Goal: Task Accomplishment & Management: Manage account settings

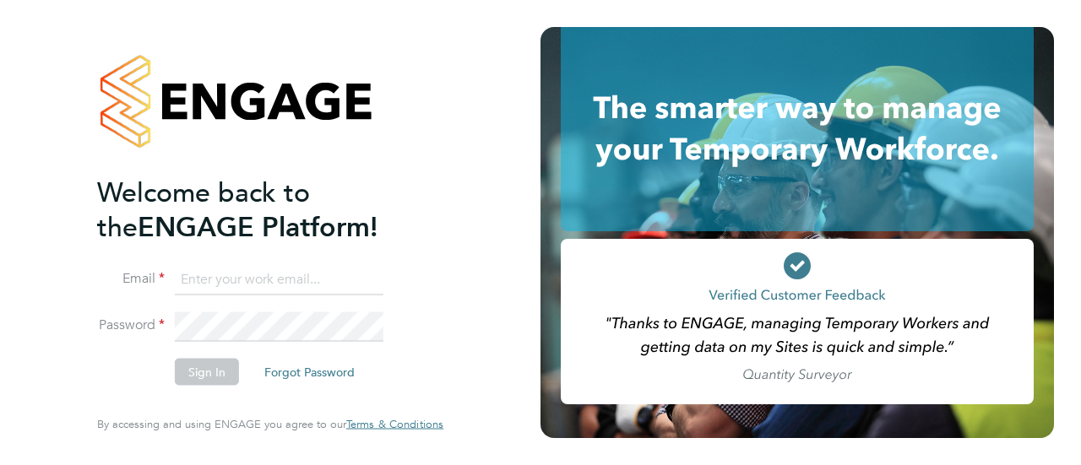
type input "[EMAIL_ADDRESS][PERSON_NAME][DOMAIN_NAME]"
click at [209, 370] on button "Sign In" at bounding box center [207, 372] width 64 height 27
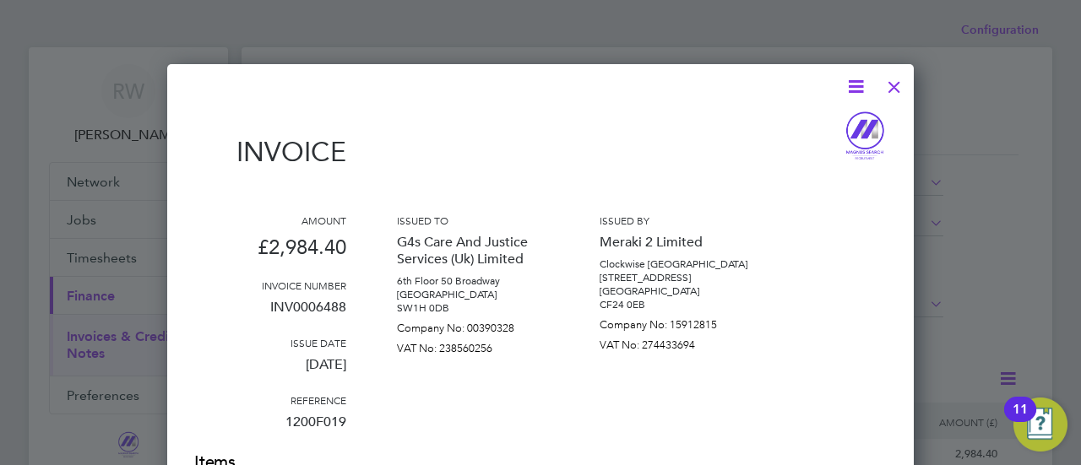
click at [896, 83] on div at bounding box center [894, 83] width 30 height 30
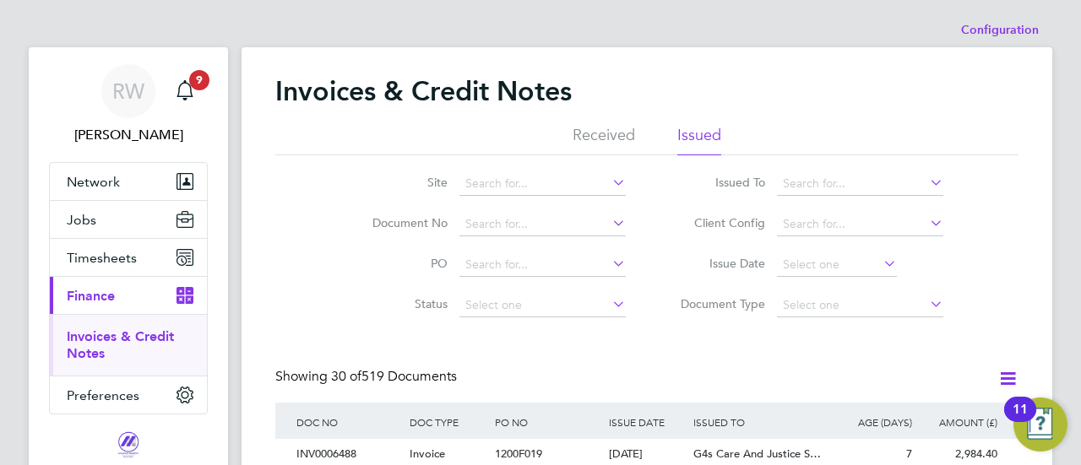
click at [96, 333] on link "Invoices & Credit Notes" at bounding box center [120, 344] width 107 height 33
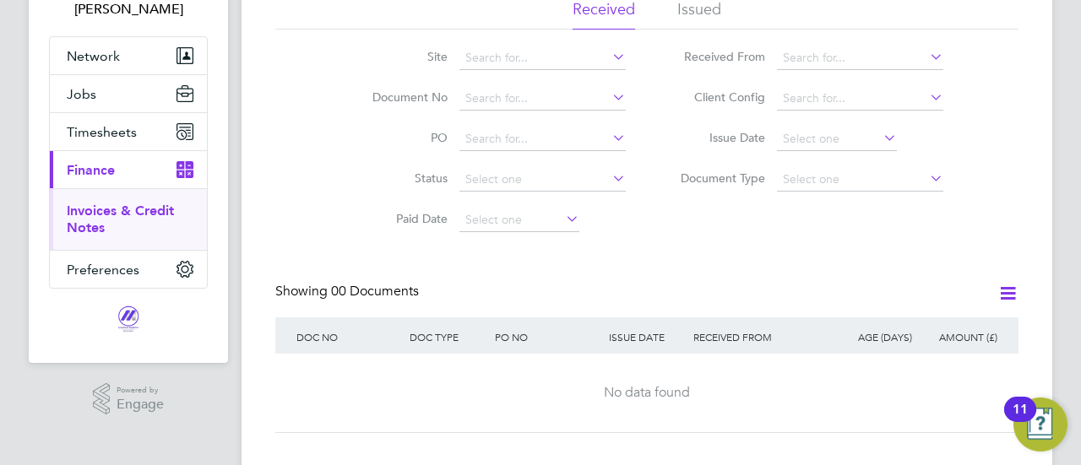
scroll to position [154, 0]
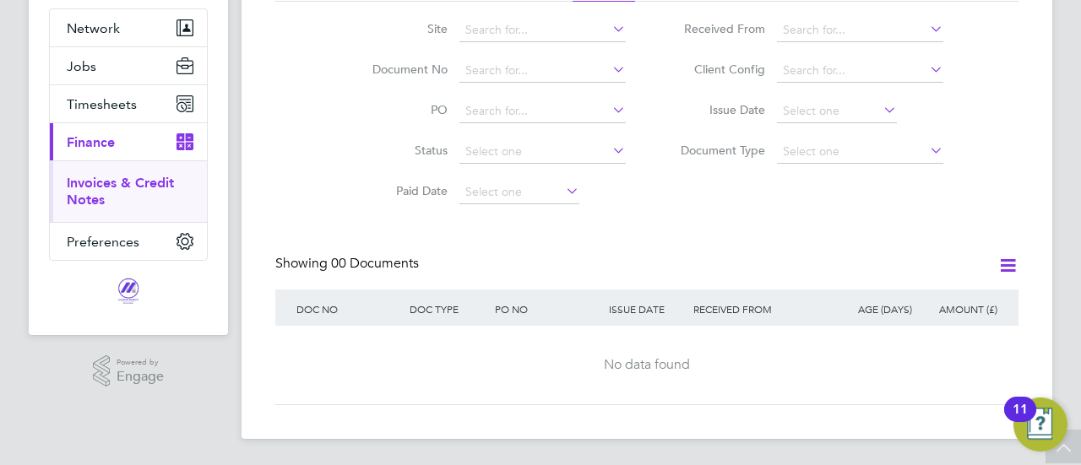
click at [101, 172] on ul "Invoices & Credit Notes" at bounding box center [128, 191] width 157 height 62
click at [95, 178] on link "Invoices & Credit Notes" at bounding box center [120, 191] width 107 height 33
click at [100, 136] on span "Finance" at bounding box center [91, 142] width 48 height 16
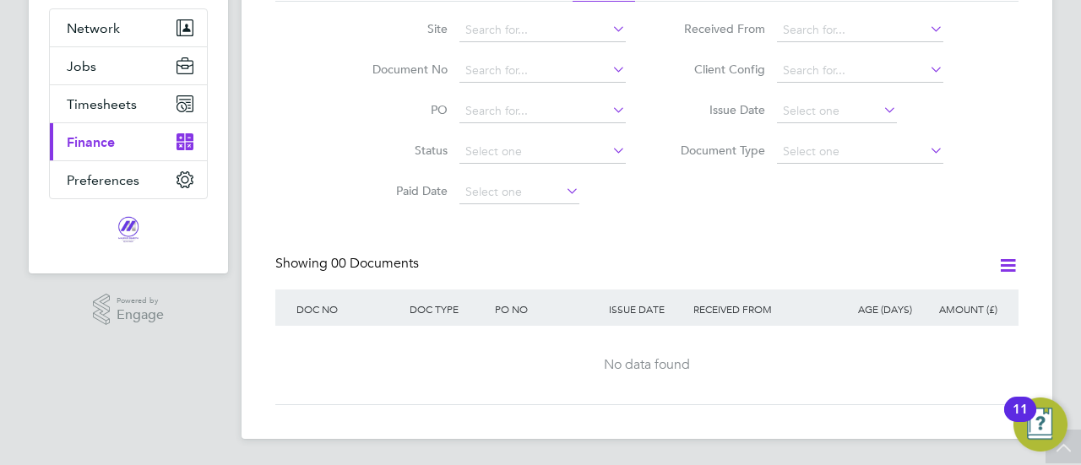
click at [96, 144] on span "Finance" at bounding box center [91, 142] width 48 height 16
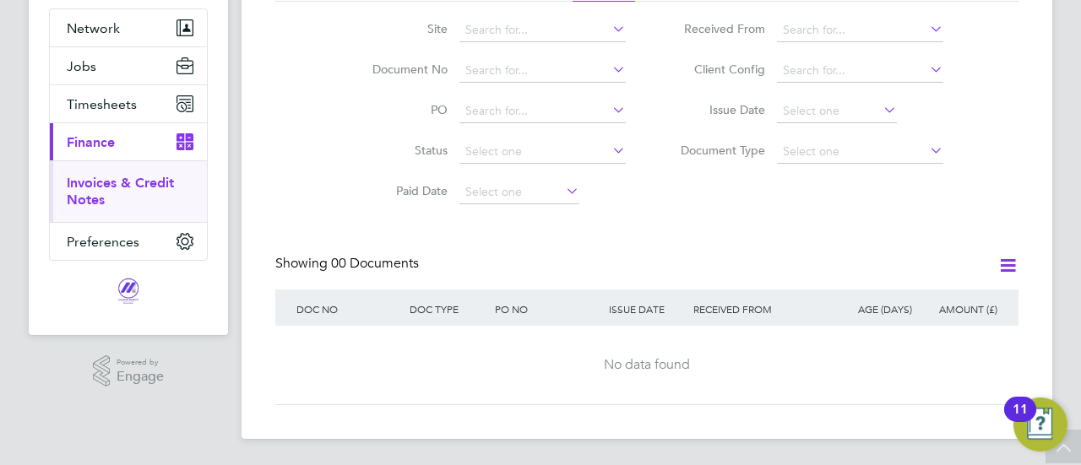
click at [88, 183] on link "Invoices & Credit Notes" at bounding box center [120, 191] width 107 height 33
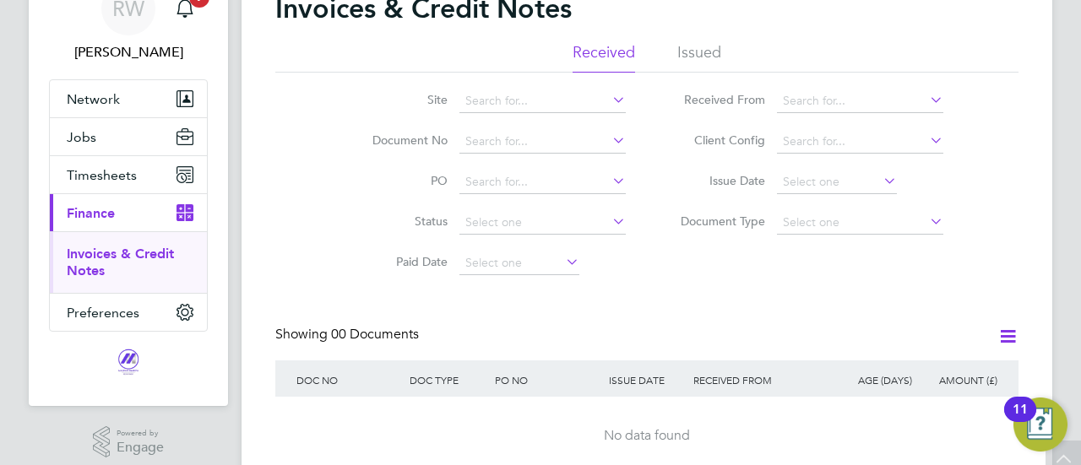
scroll to position [0, 0]
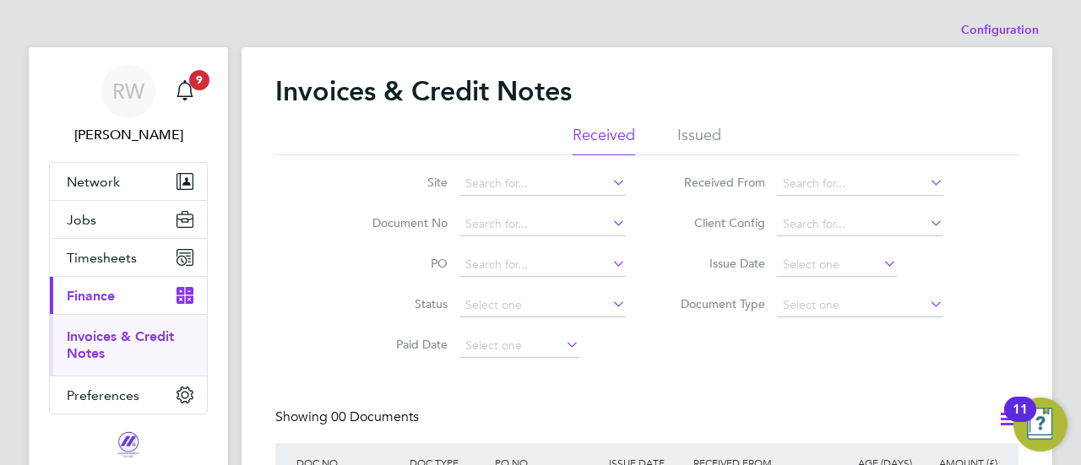
click at [96, 290] on span "Finance" at bounding box center [91, 296] width 48 height 16
click at [695, 134] on li "Issued" at bounding box center [699, 140] width 44 height 30
